Goal: Navigation & Orientation: Find specific page/section

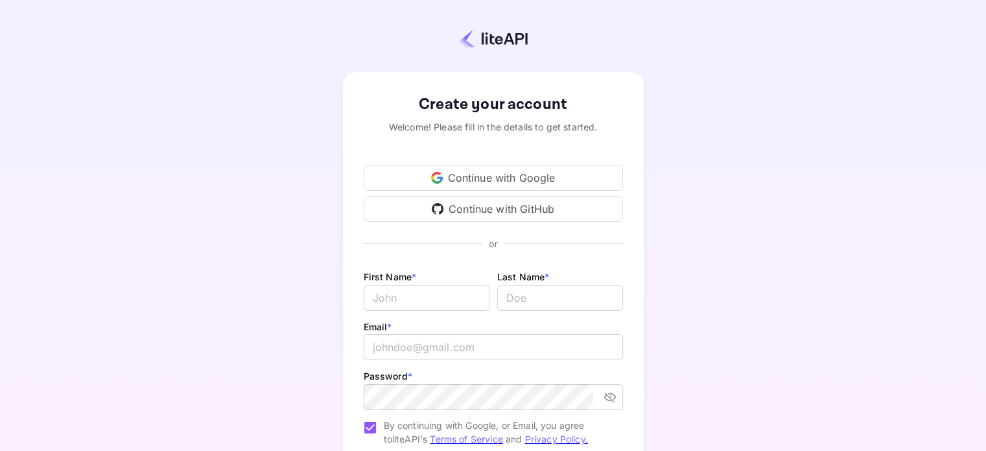
click at [480, 174] on div "Continue with Google" at bounding box center [493, 178] width 259 height 26
click at [534, 208] on div "Continue with GitHub" at bounding box center [493, 209] width 259 height 26
click at [477, 181] on div "Continue with Google" at bounding box center [493, 178] width 259 height 26
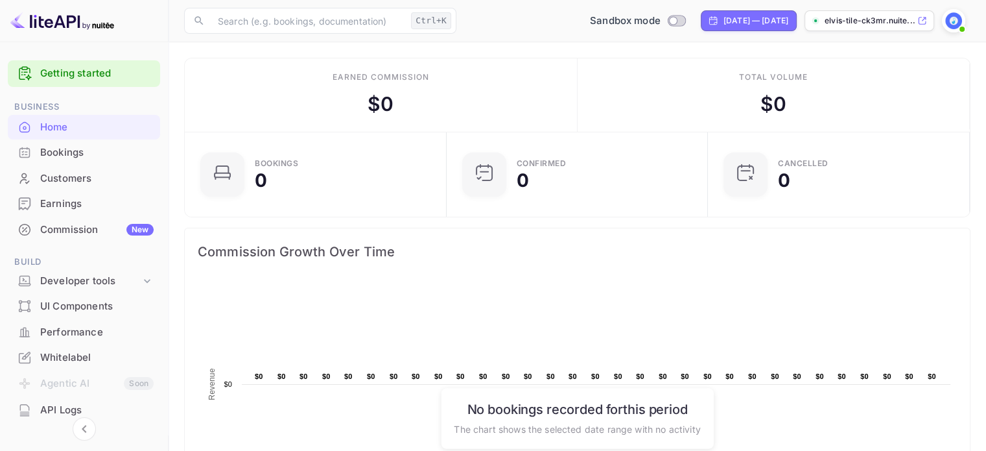
click at [63, 209] on div "Earnings" at bounding box center [96, 203] width 113 height 15
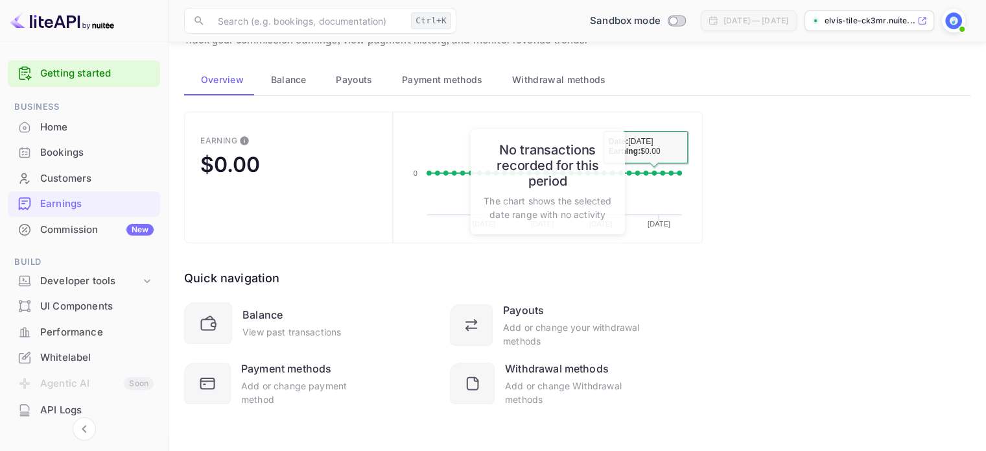
scroll to position [56, 0]
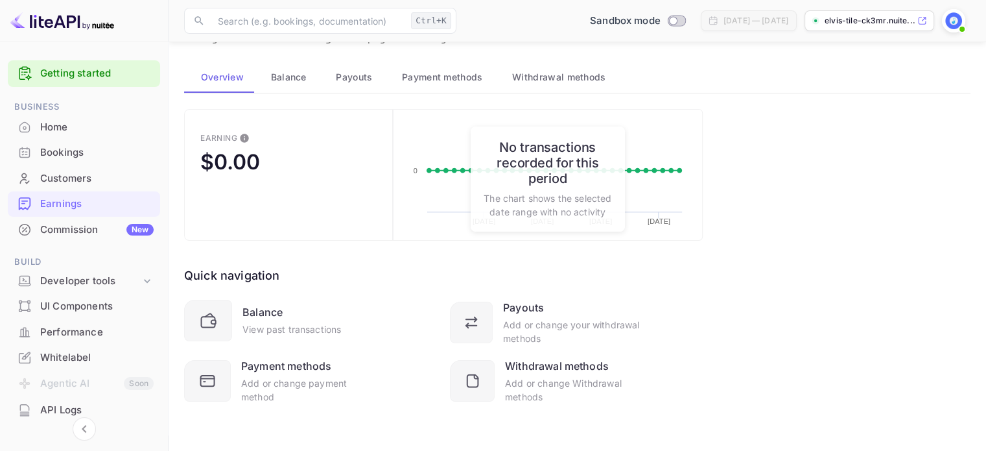
click at [951, 24] on img at bounding box center [953, 20] width 21 height 21
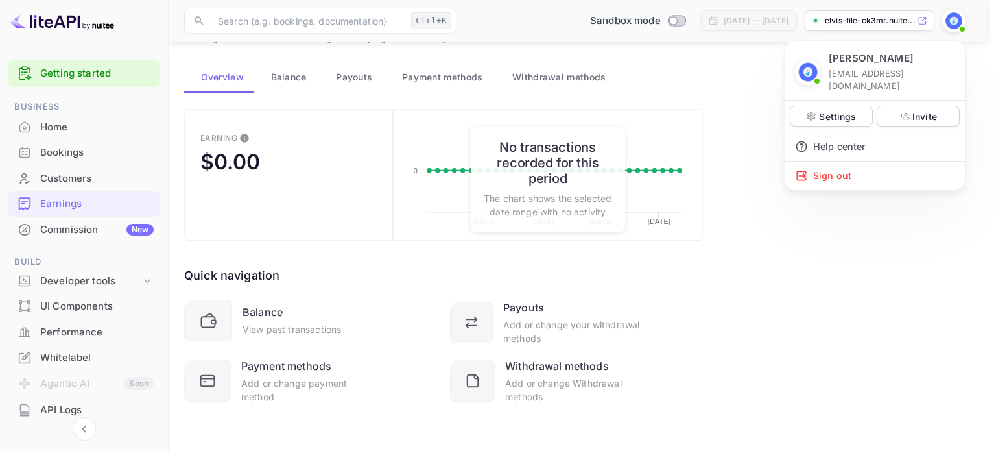
click at [57, 409] on div at bounding box center [498, 225] width 996 height 451
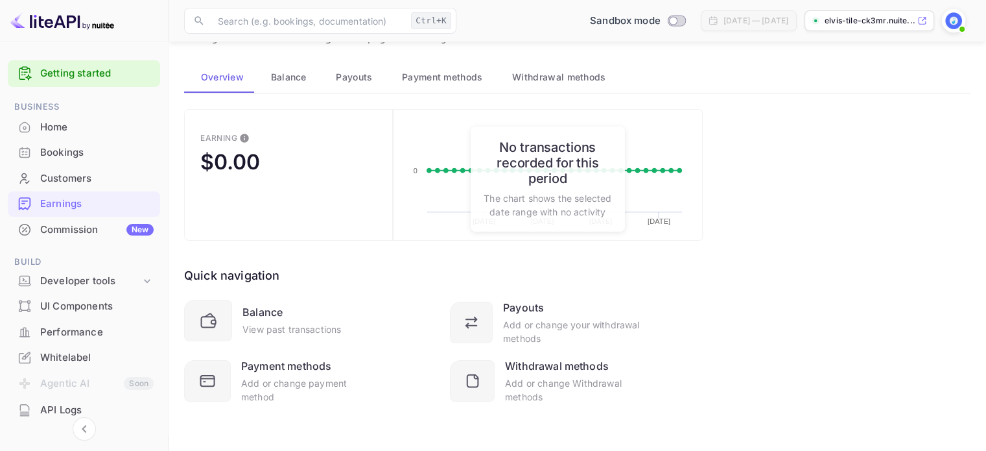
click at [71, 221] on div "Commission New" at bounding box center [84, 229] width 152 height 25
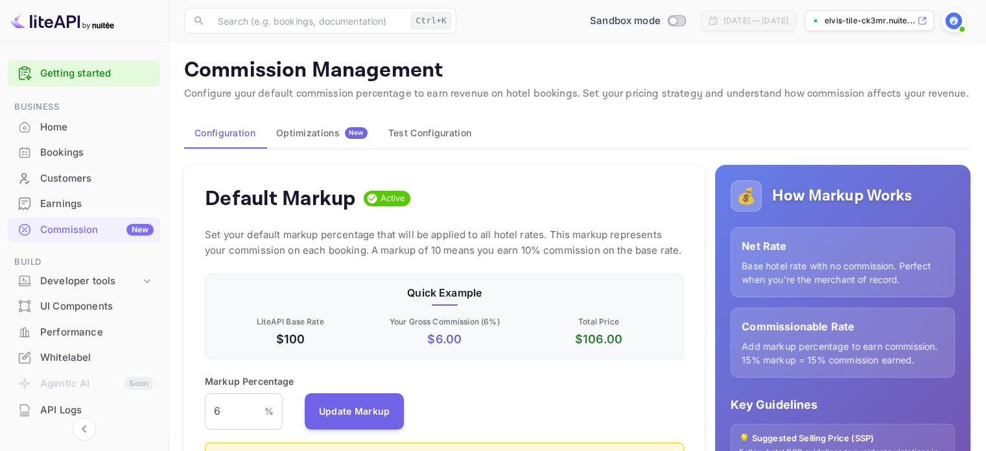
click at [54, 147] on div "Bookings" at bounding box center [96, 152] width 113 height 15
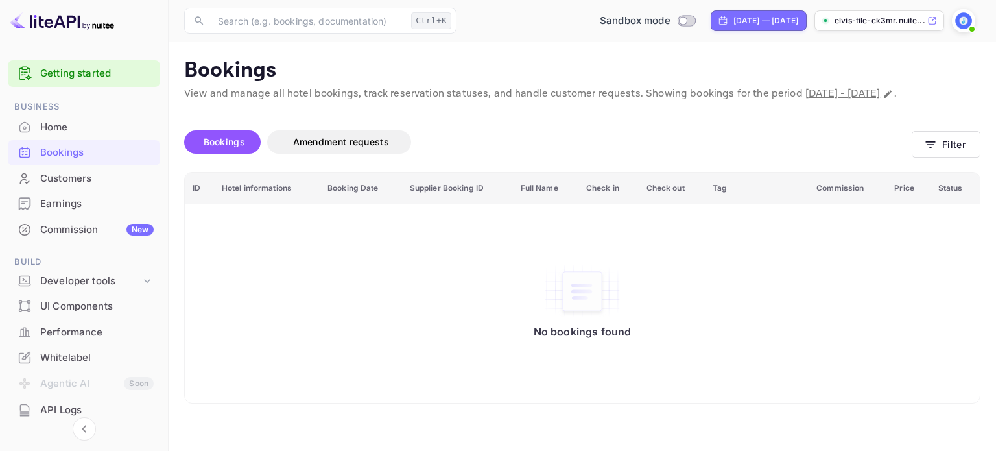
click at [220, 147] on span "Bookings" at bounding box center [224, 141] width 41 height 11
click at [909, 23] on p "elvis-tile-ck3mr.nuite..." at bounding box center [879, 21] width 90 height 12
click at [73, 127] on div "Home" at bounding box center [96, 127] width 113 height 15
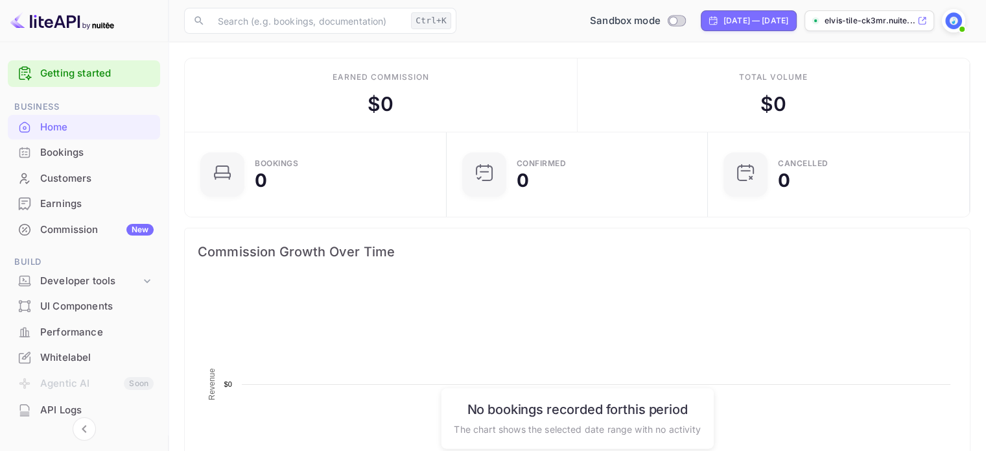
scroll to position [201, 244]
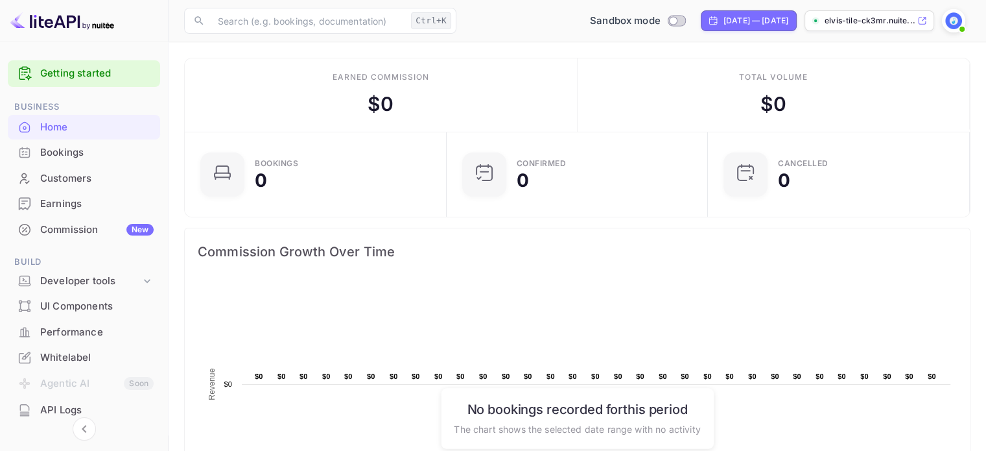
click at [888, 7] on div "​ Ctrl+K ​ Sandbox mode [DATE] — [DATE] elvis-tile-ck3mr.nuite..." at bounding box center [577, 20] width 817 height 41
click at [952, 22] on img at bounding box center [953, 20] width 21 height 21
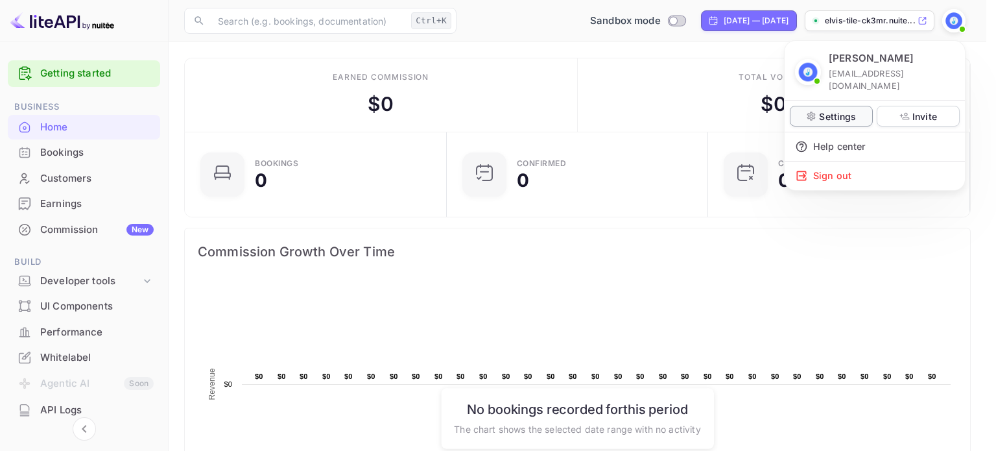
click at [849, 110] on p "Settings" at bounding box center [837, 117] width 37 height 14
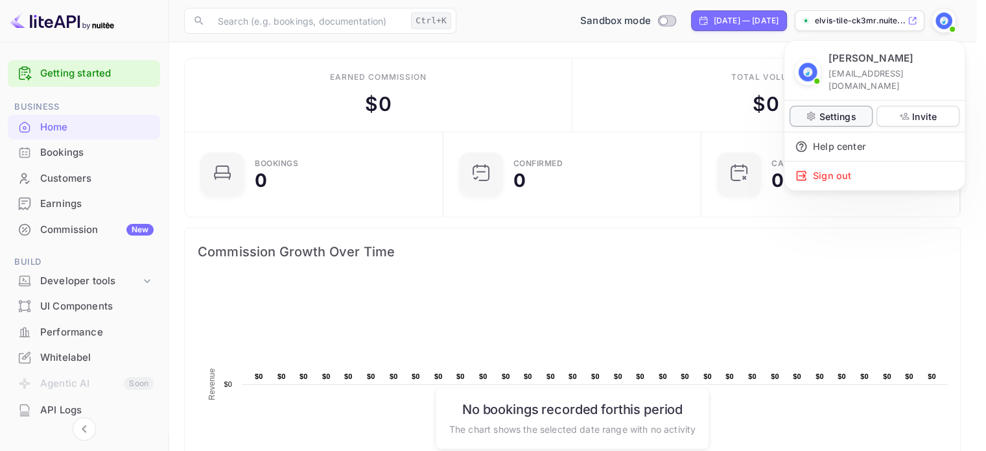
scroll to position [10, 10]
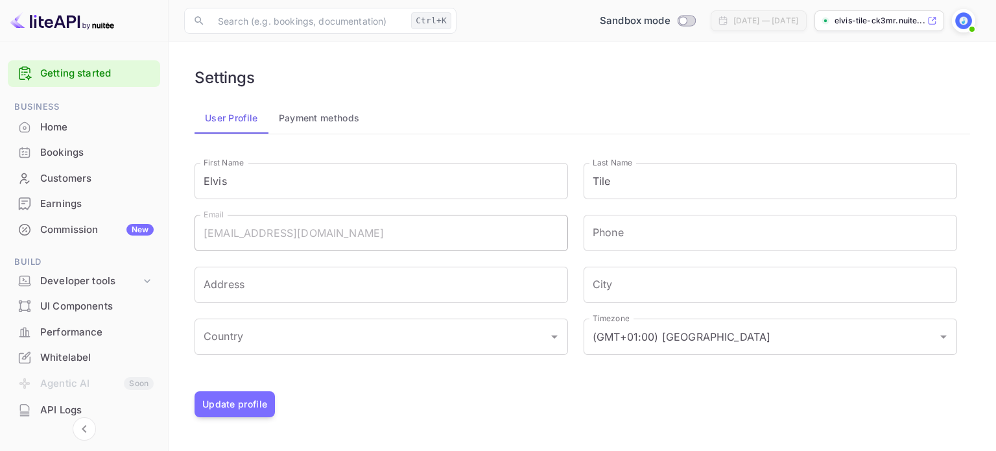
click at [62, 127] on div "Home" at bounding box center [96, 127] width 113 height 15
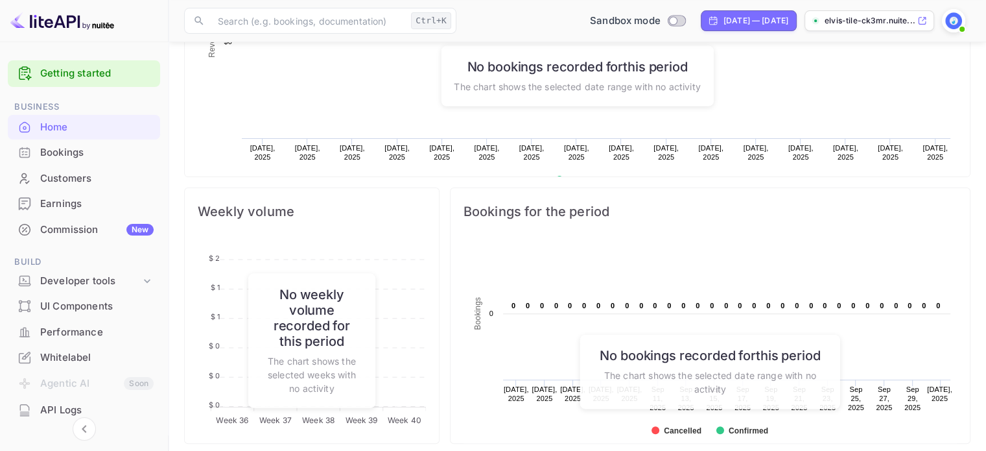
scroll to position [519, 0]
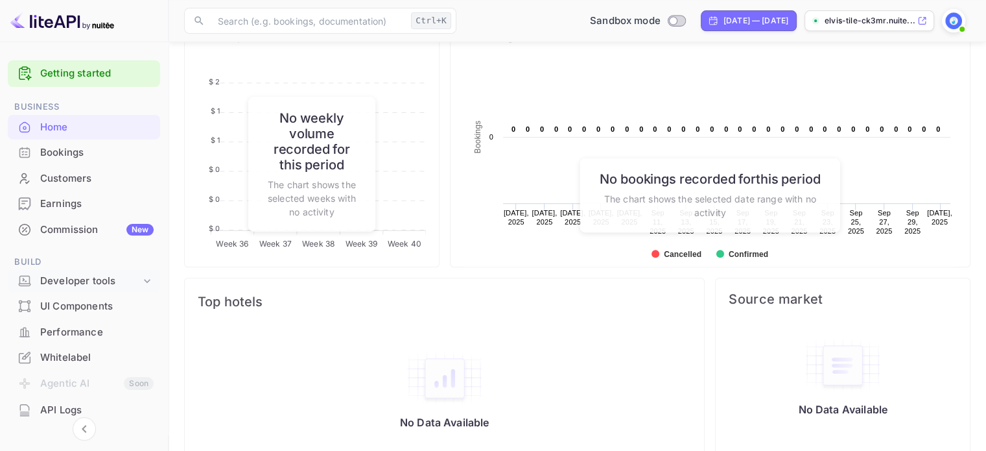
click at [92, 274] on div "Developer tools" at bounding box center [90, 281] width 100 height 15
click at [91, 321] on link "API Keys" at bounding box center [89, 323] width 121 height 14
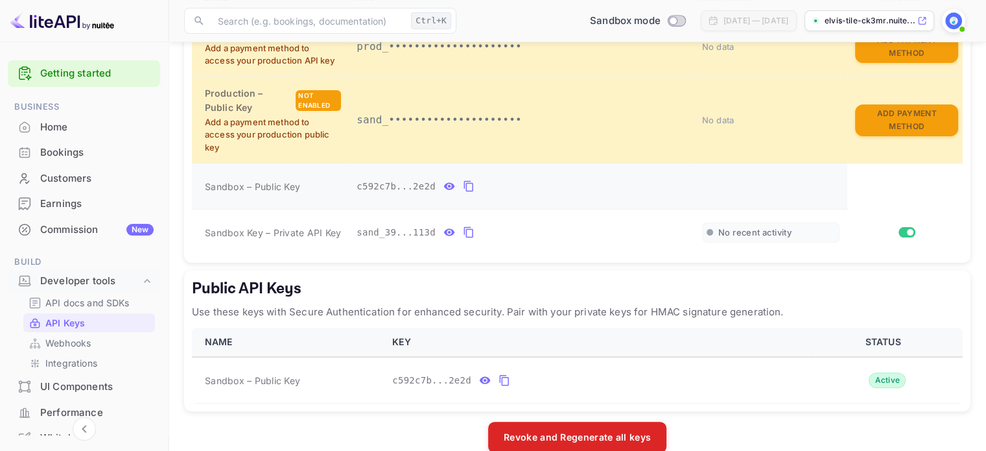
scroll to position [366, 0]
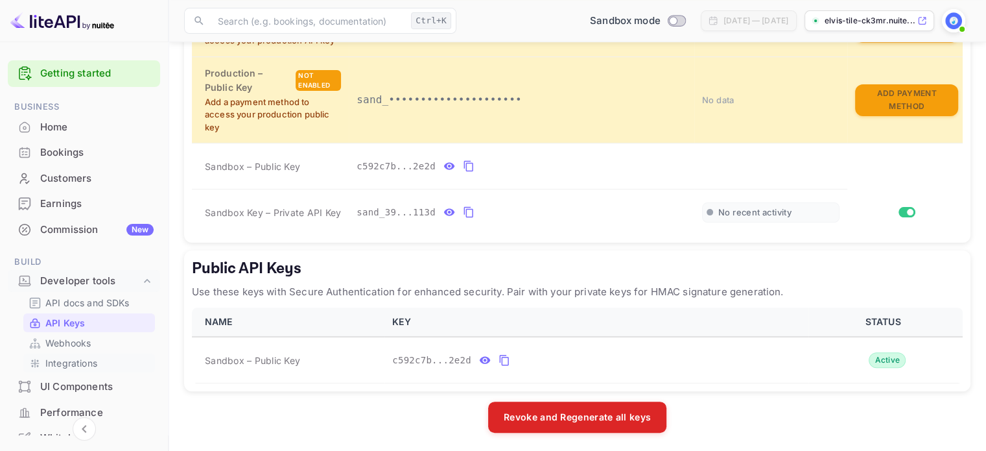
click at [75, 368] on p "Integrations" at bounding box center [71, 363] width 52 height 14
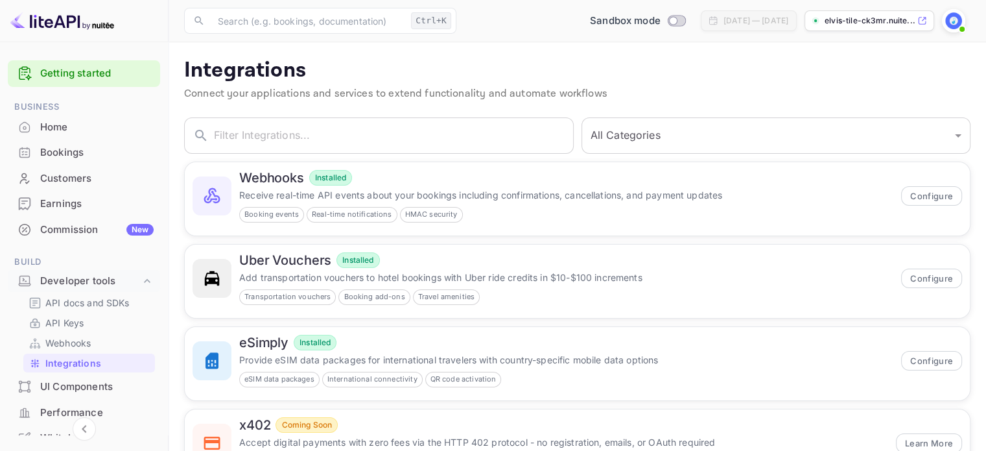
click at [67, 153] on div "Bookings" at bounding box center [96, 152] width 113 height 15
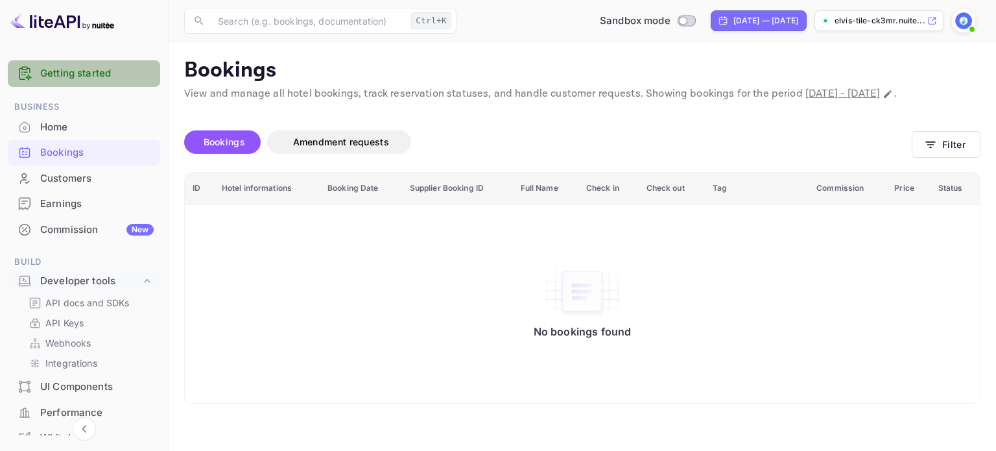
click at [89, 76] on link "Getting started" at bounding box center [96, 73] width 113 height 15
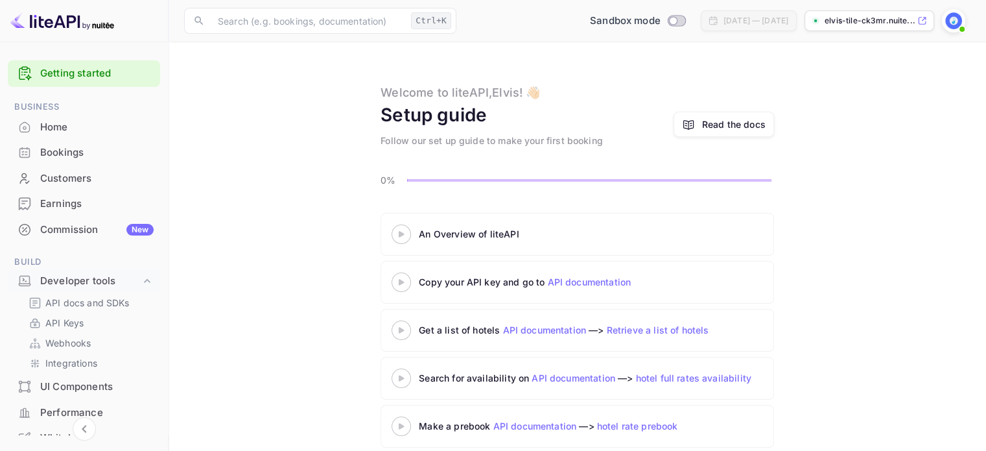
click at [401, 237] on div at bounding box center [401, 234] width 45 height 16
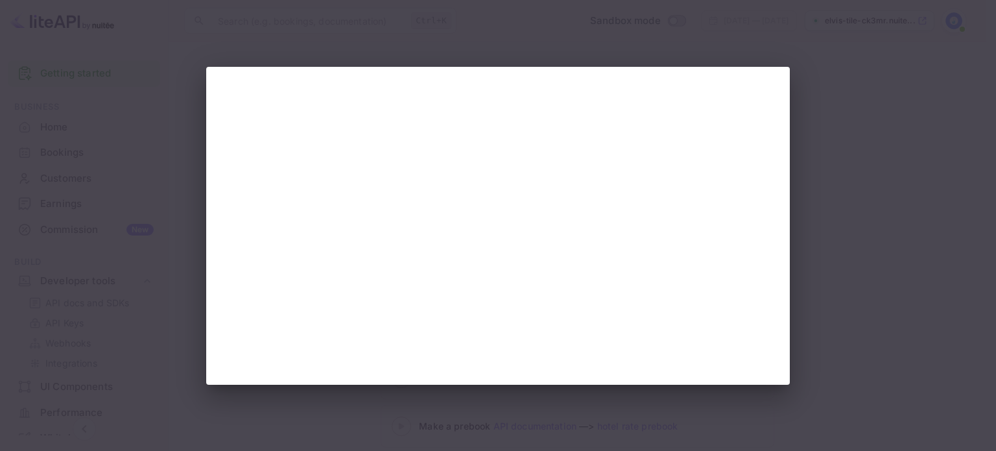
click at [855, 186] on div at bounding box center [498, 225] width 996 height 451
click at [872, 69] on div at bounding box center [498, 225] width 996 height 451
